Goal: Task Accomplishment & Management: Manage account settings

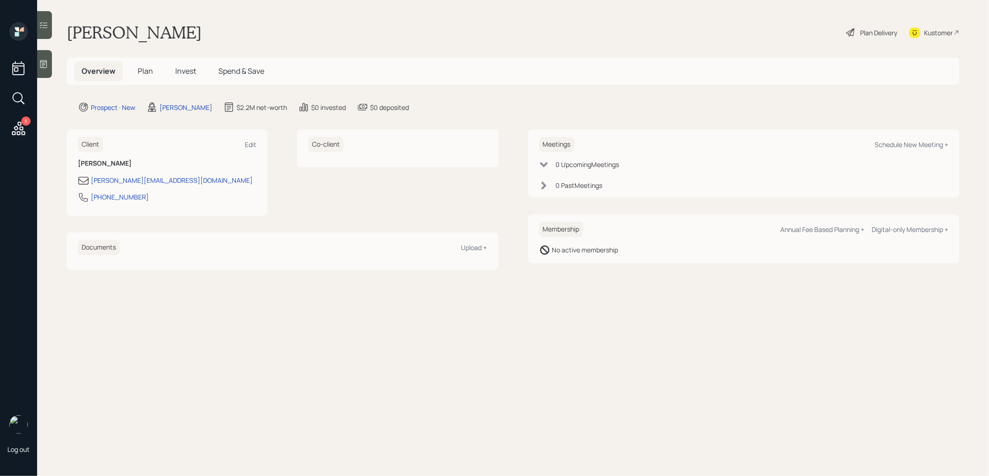
click at [145, 71] on span "Plan" at bounding box center [145, 71] width 15 height 10
